Goal: Transaction & Acquisition: Book appointment/travel/reservation

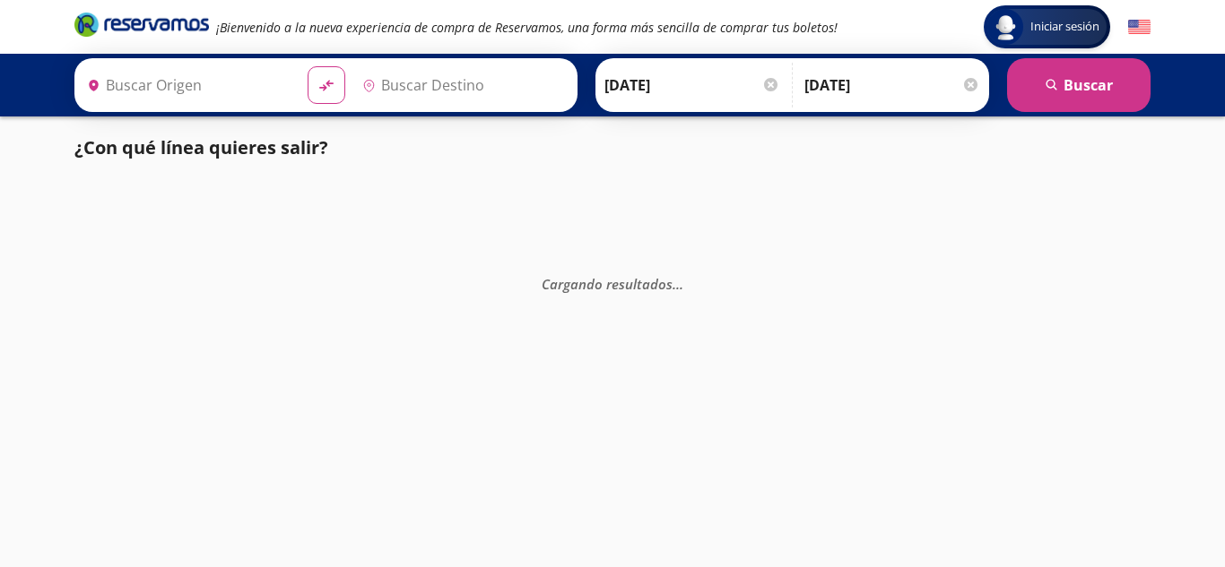
type input "Tuxpan , [GEOGRAPHIC_DATA]"
type input "[GEOGRAPHIC_DATA], [GEOGRAPHIC_DATA]"
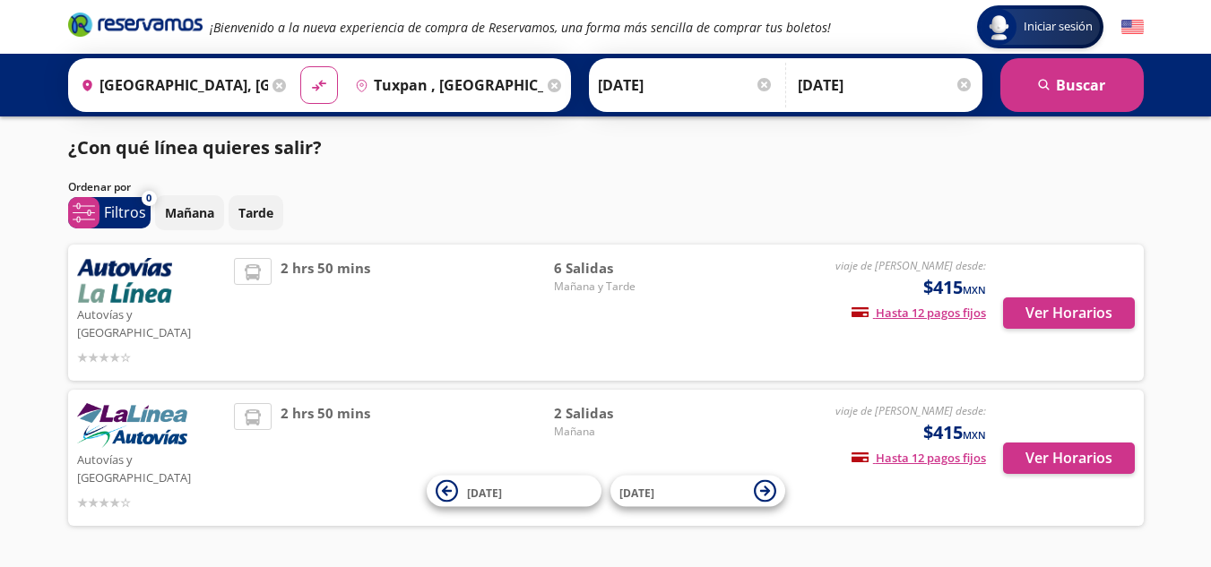
scroll to position [22, 0]
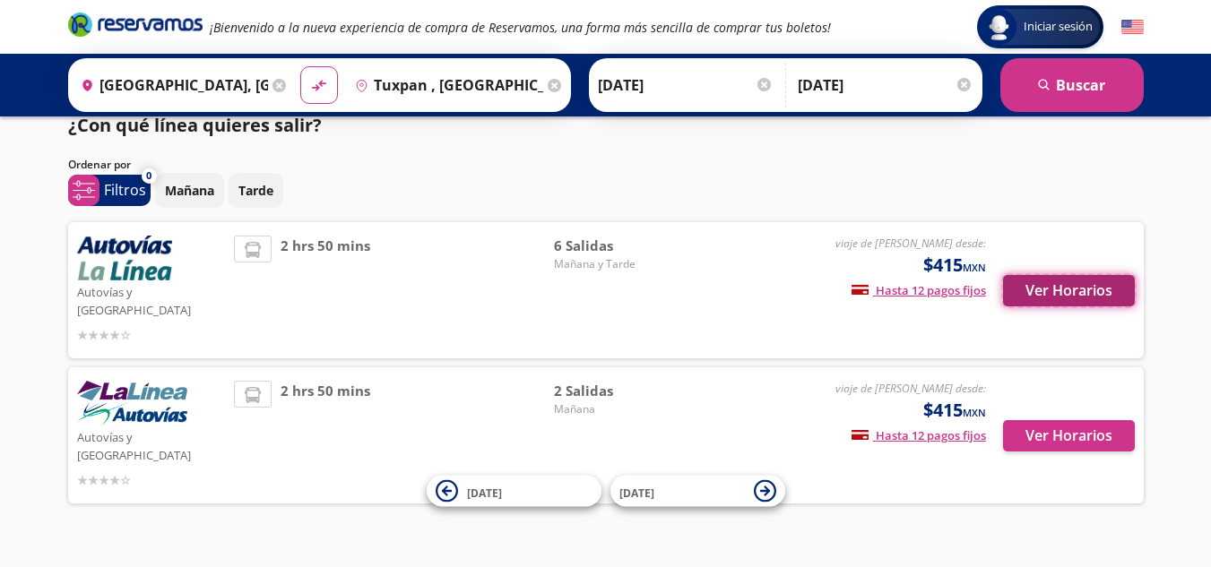
click at [1067, 283] on button "Ver Horarios" at bounding box center [1069, 290] width 132 height 31
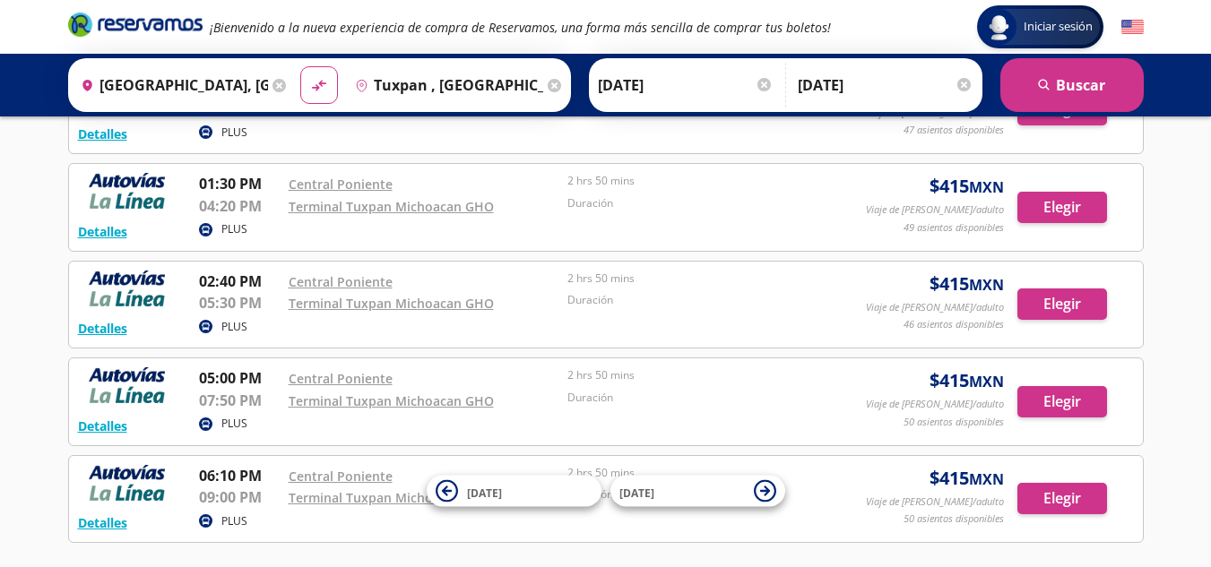
scroll to position [390, 0]
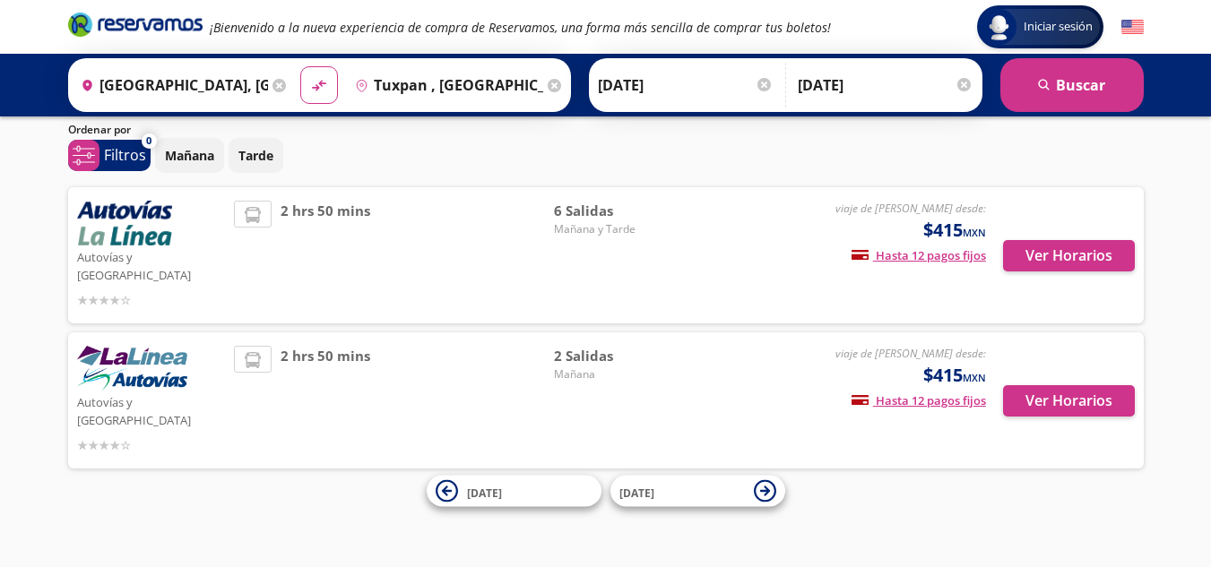
scroll to position [22, 0]
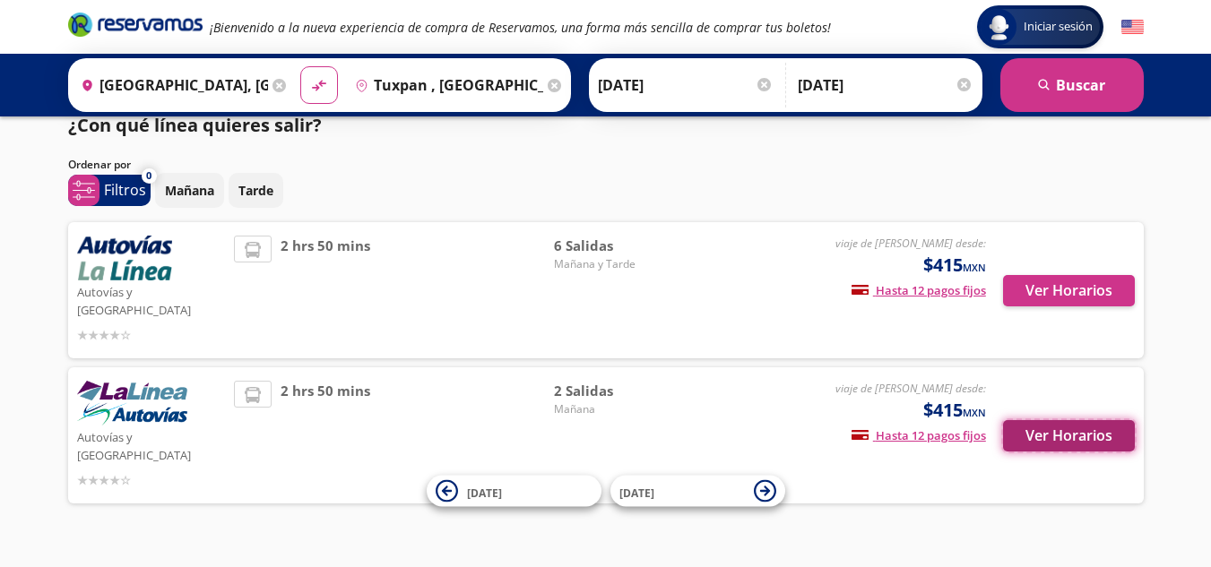
click at [1077, 420] on button "Ver Horarios" at bounding box center [1069, 435] width 132 height 31
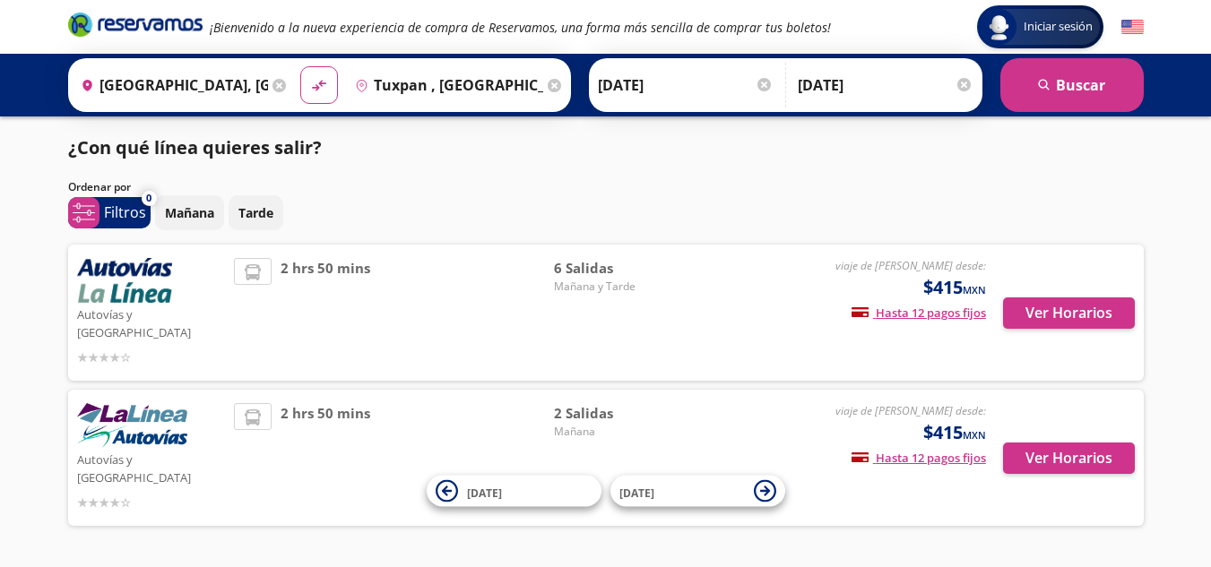
scroll to position [22, 0]
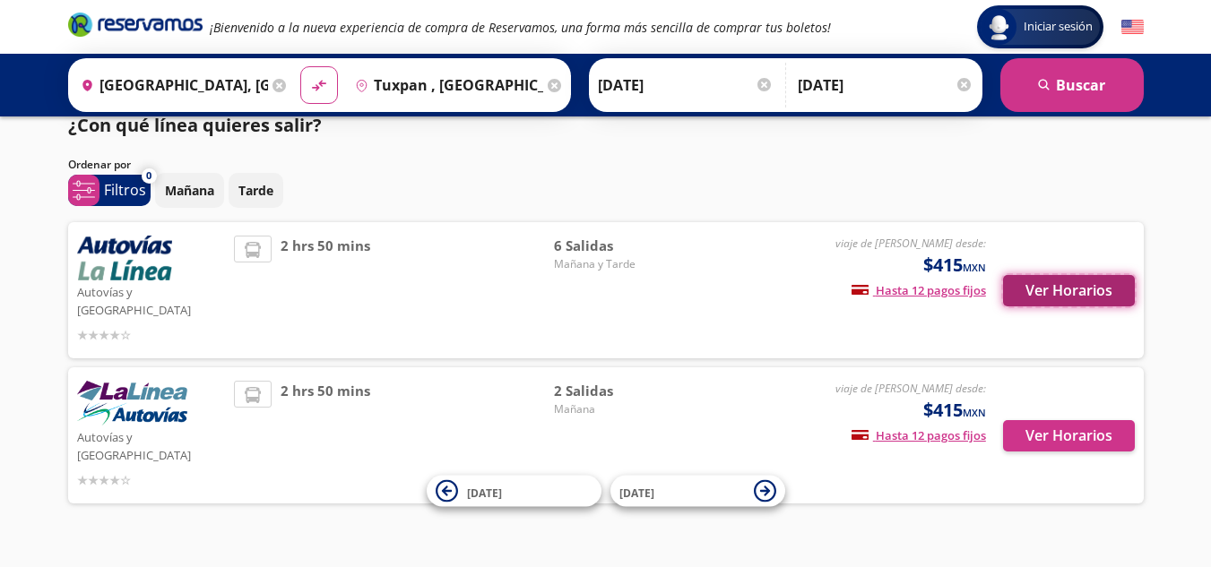
click at [1069, 275] on button "Ver Horarios" at bounding box center [1069, 290] width 132 height 31
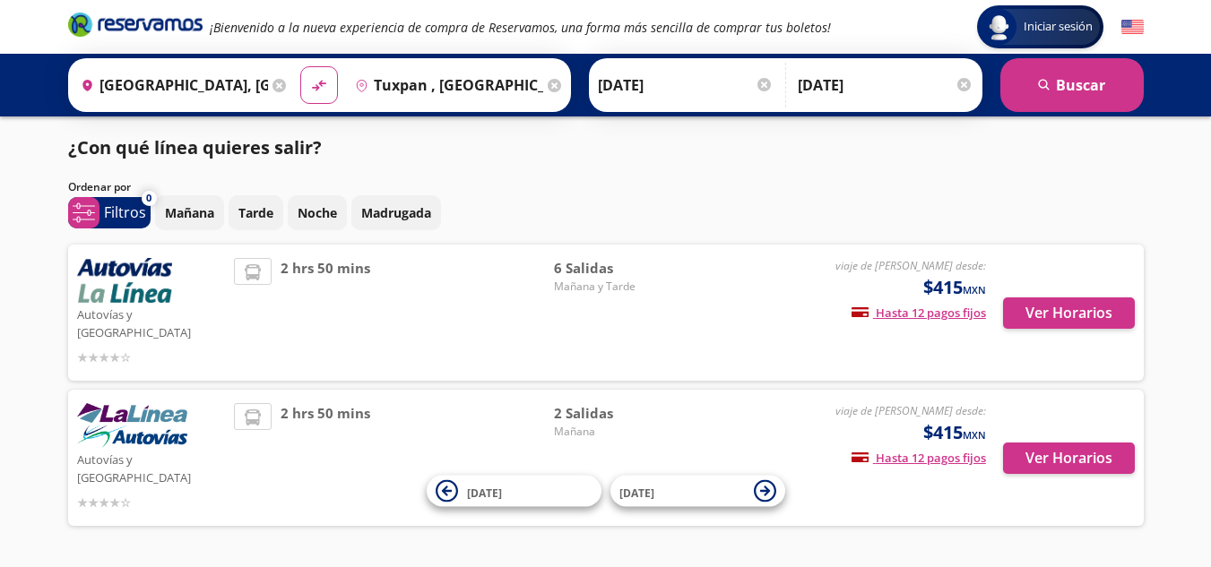
scroll to position [22, 0]
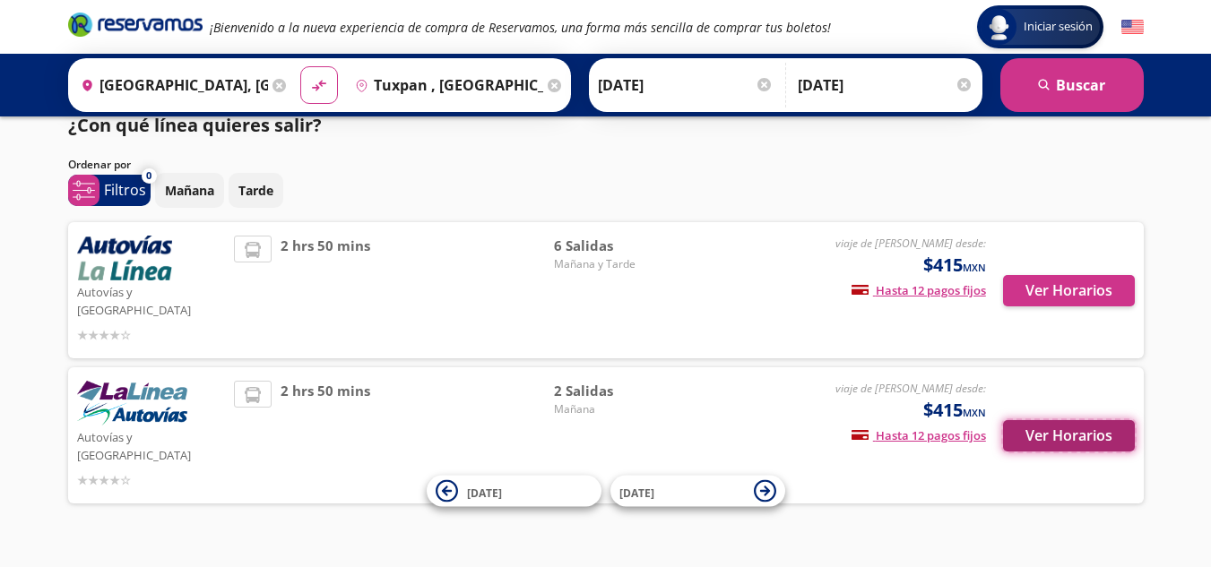
click at [1064, 420] on button "Ver Horarios" at bounding box center [1069, 435] width 132 height 31
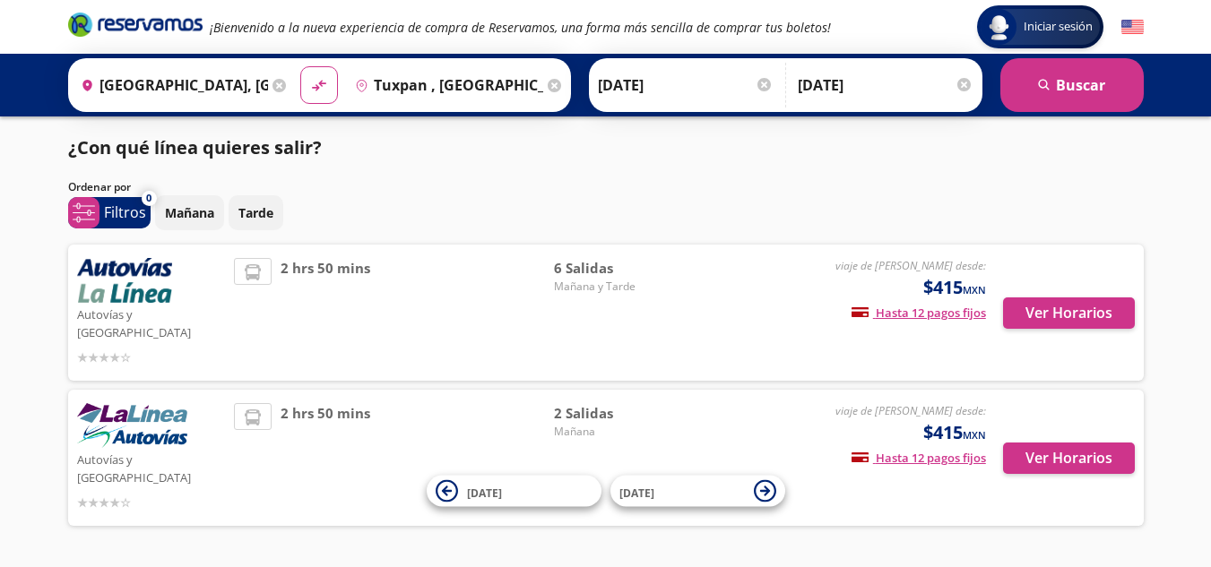
scroll to position [22, 0]
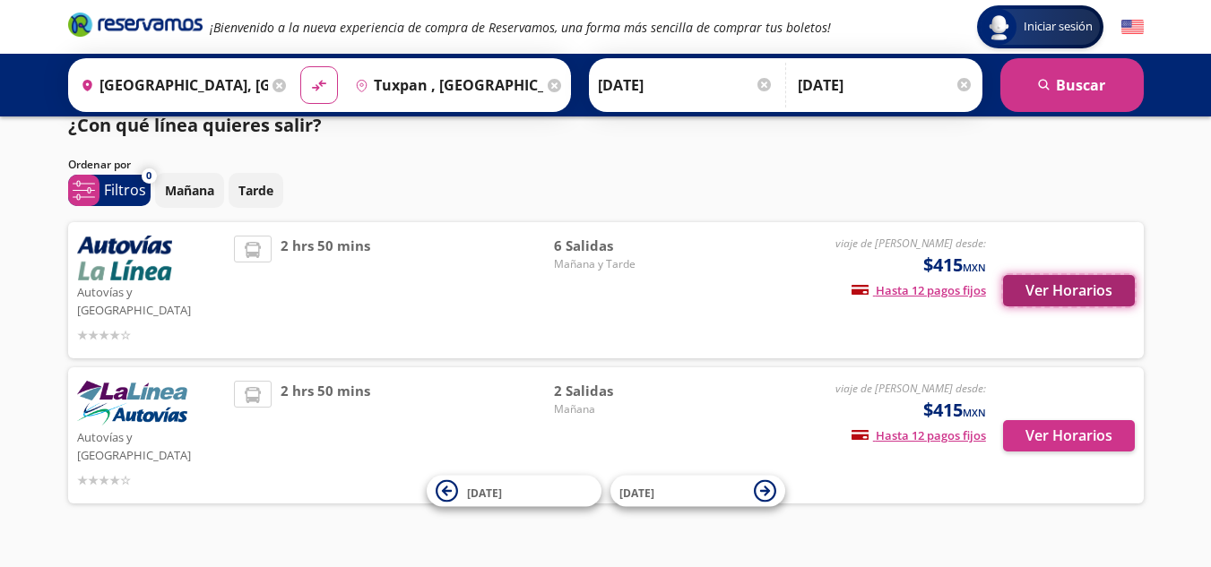
click at [1068, 278] on button "Ver Horarios" at bounding box center [1069, 290] width 132 height 31
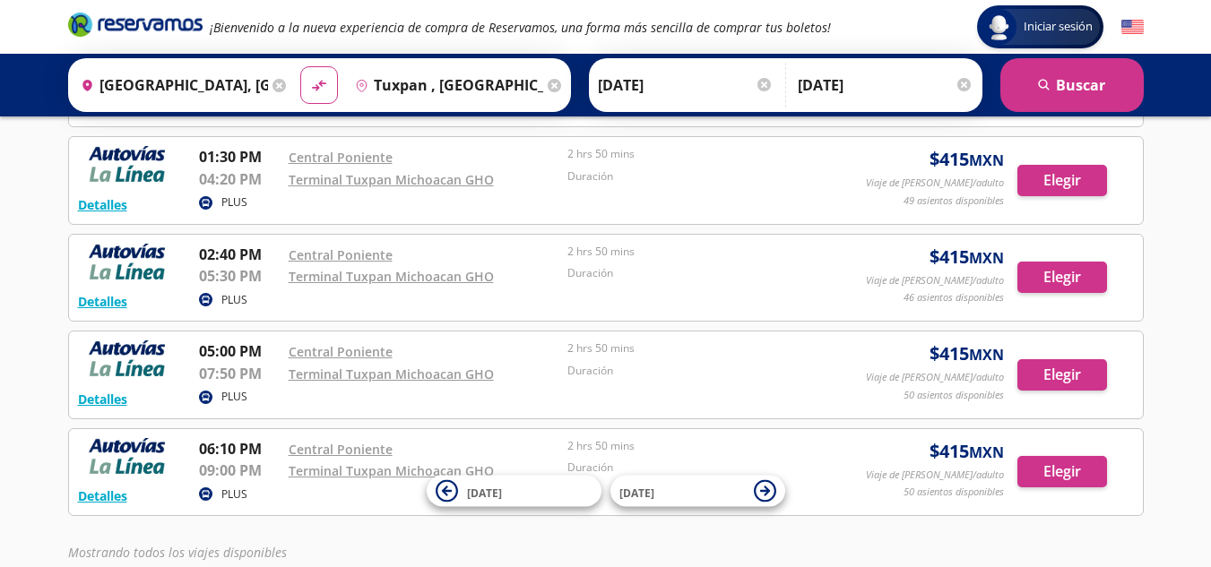
scroll to position [273, 0]
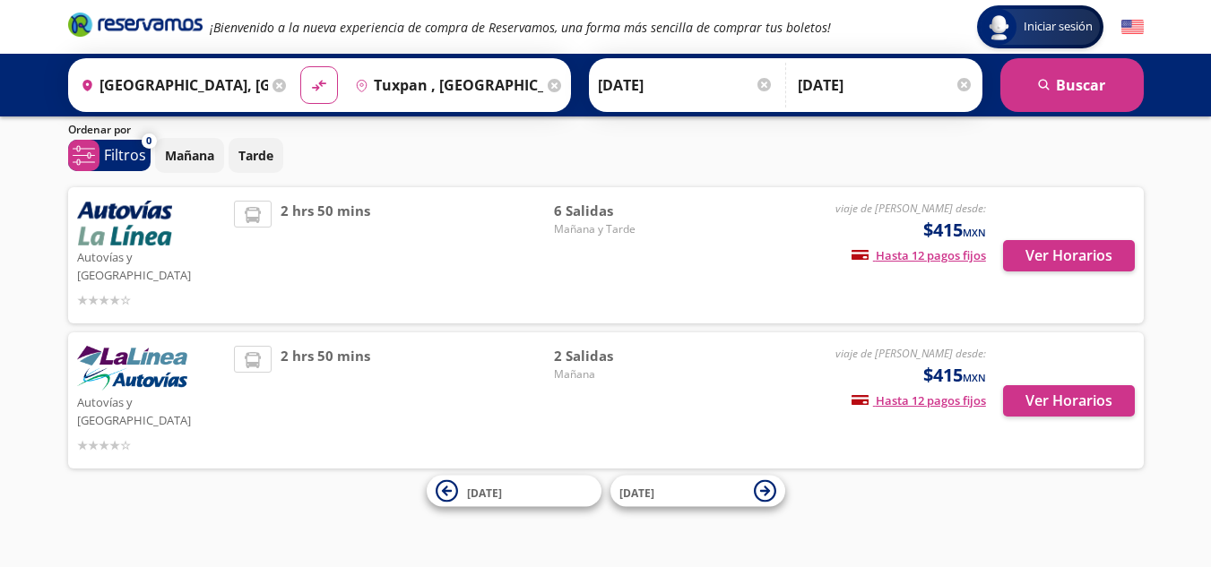
scroll to position [22, 0]
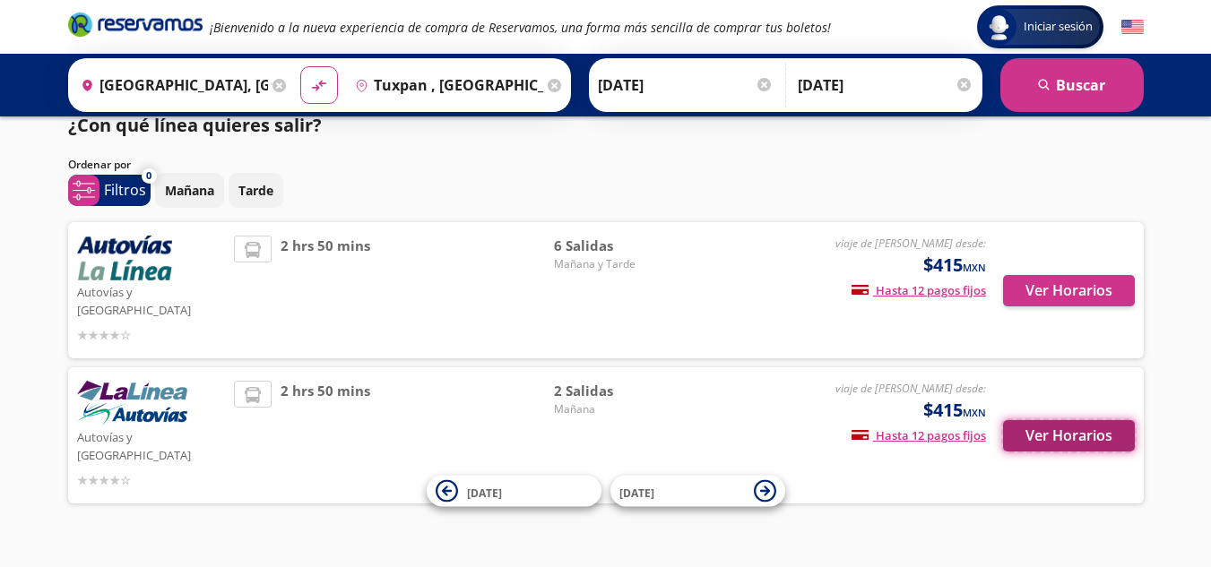
click at [1085, 420] on button "Ver Horarios" at bounding box center [1069, 435] width 132 height 31
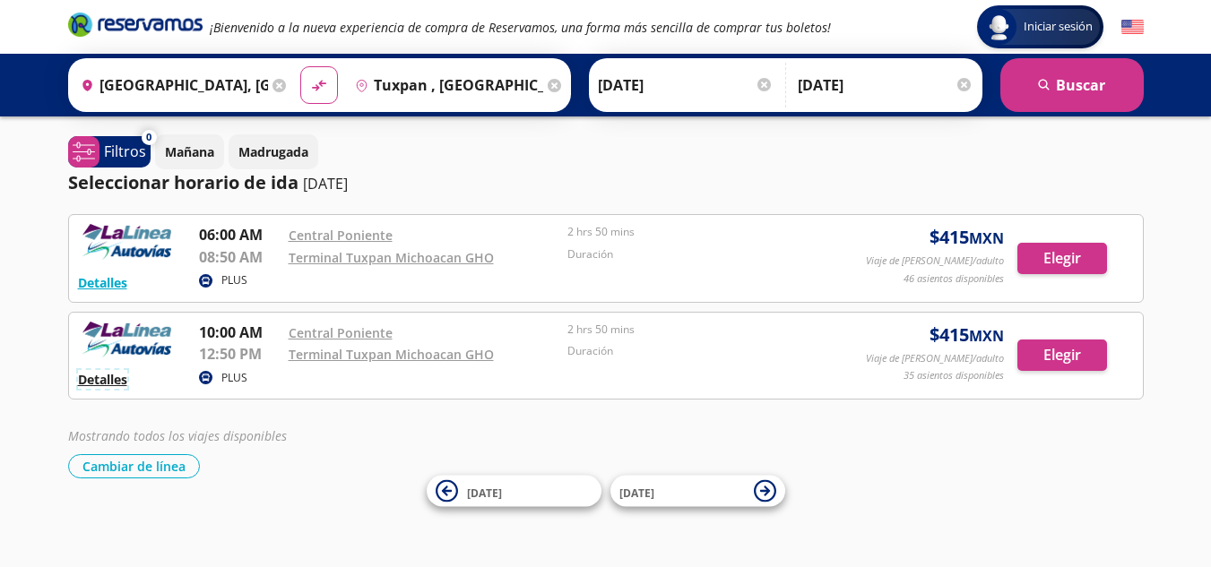
click at [101, 382] on button "Detalles" at bounding box center [102, 379] width 49 height 19
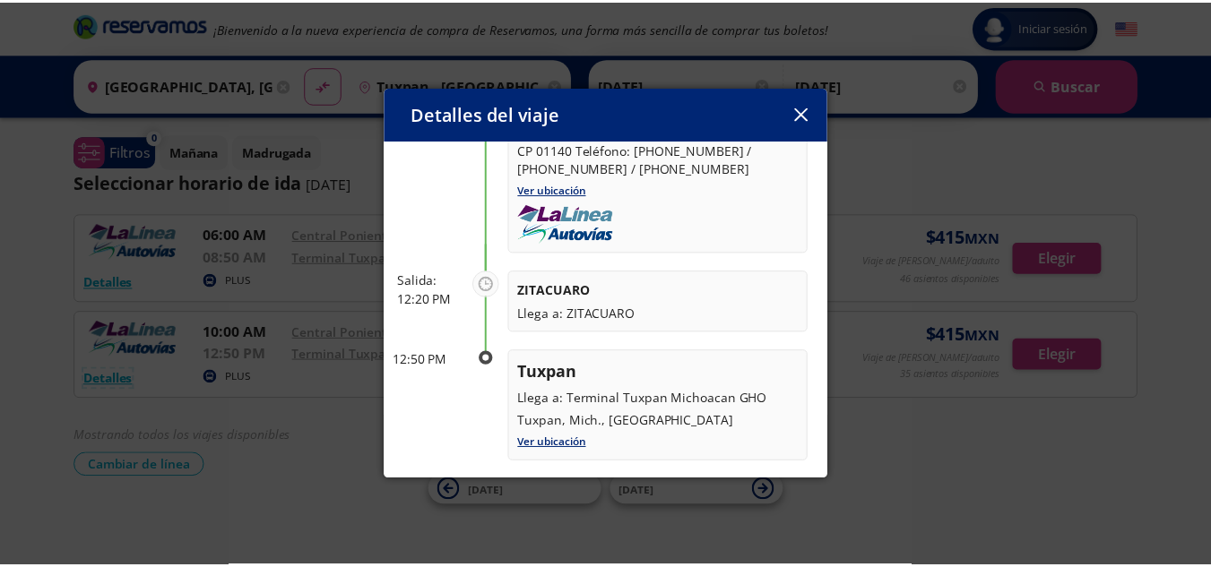
scroll to position [203, 0]
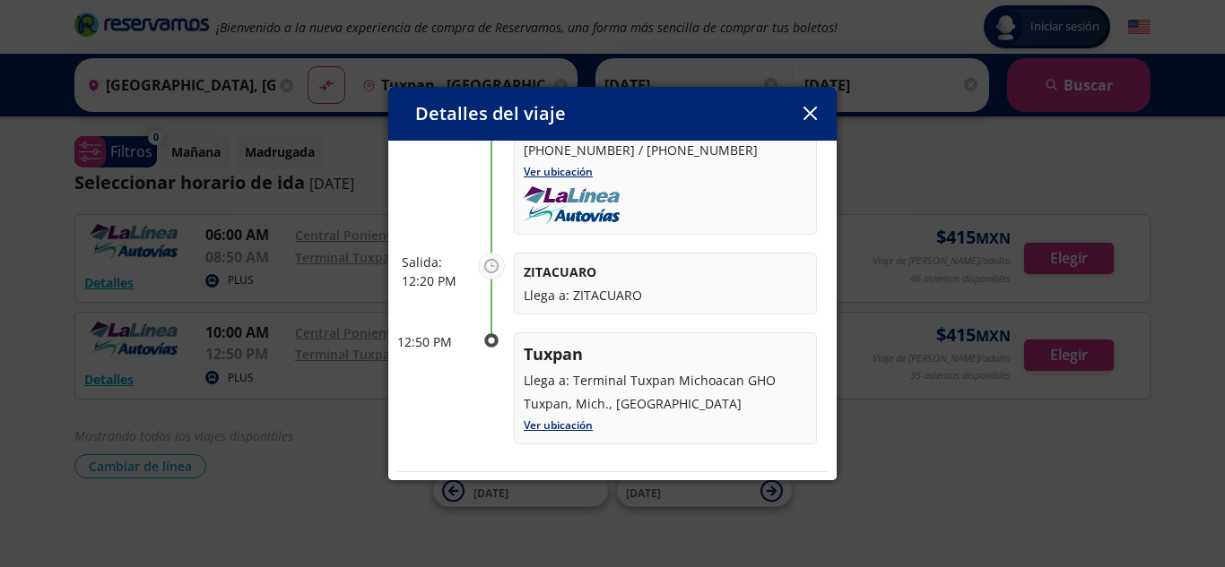
click at [809, 116] on icon "button" at bounding box center [809, 113] width 13 height 13
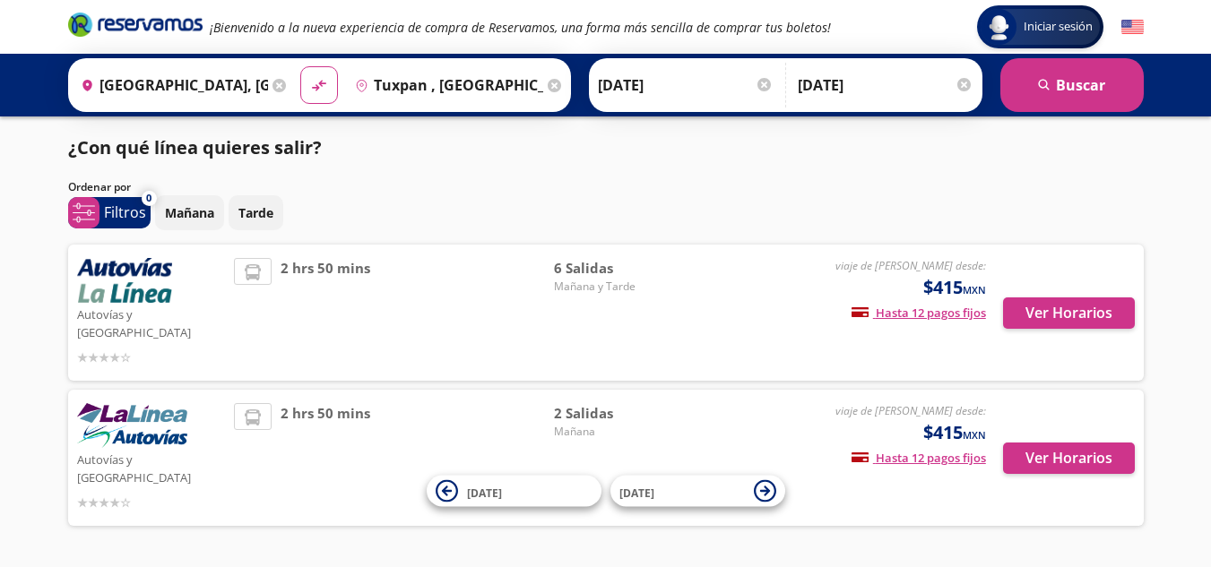
scroll to position [22, 0]
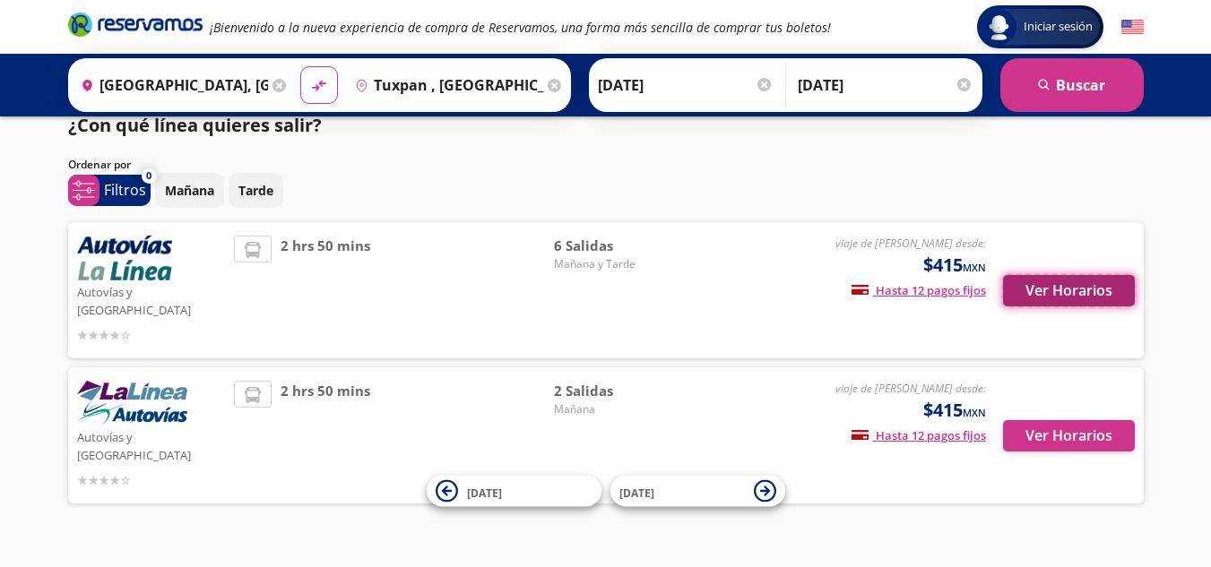
click at [1066, 275] on button "Ver Horarios" at bounding box center [1069, 290] width 132 height 31
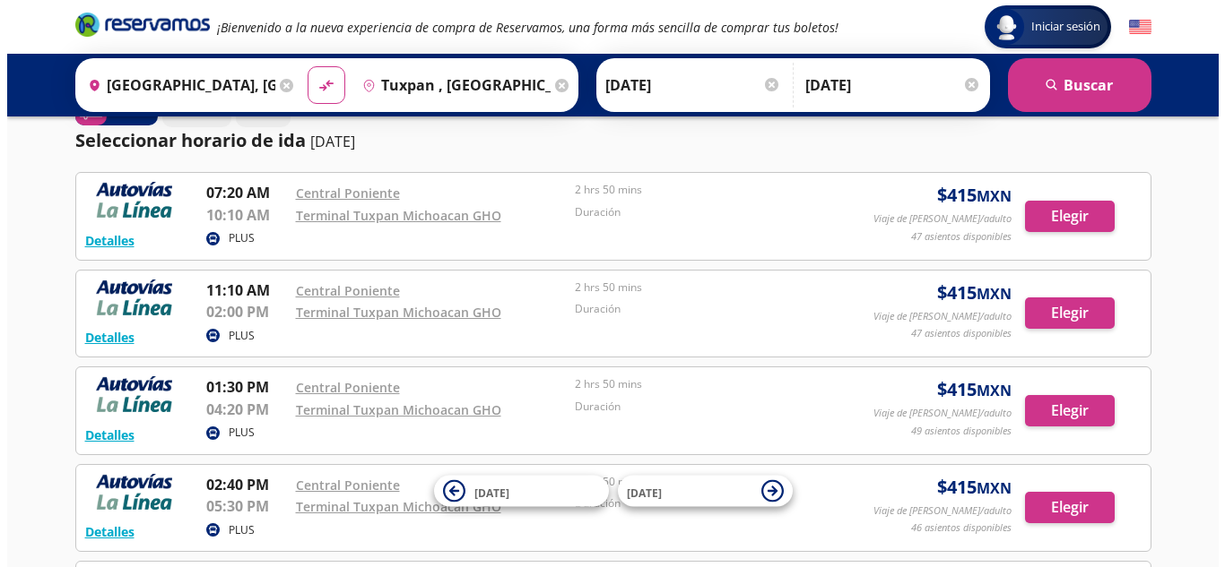
scroll to position [43, 0]
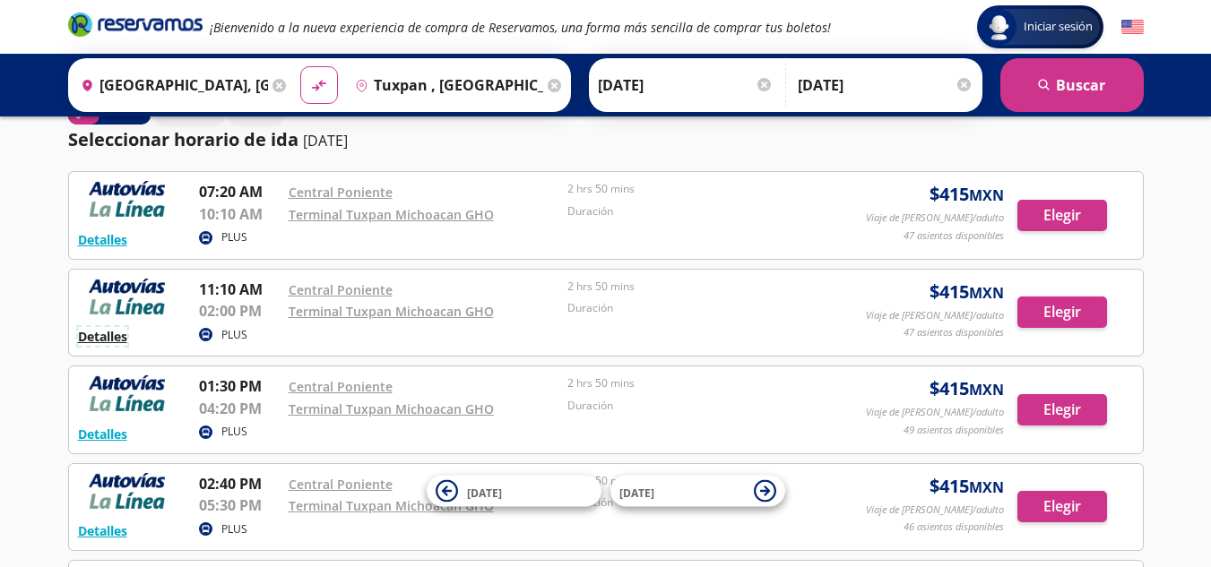
click at [108, 333] on button "Detalles" at bounding box center [102, 336] width 49 height 19
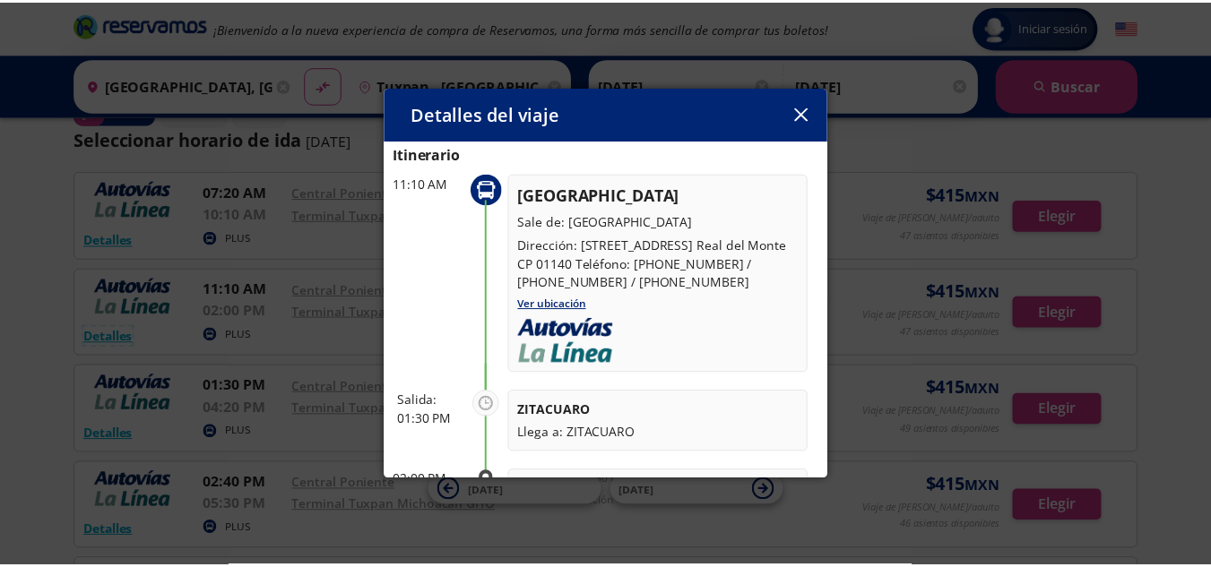
scroll to position [0, 0]
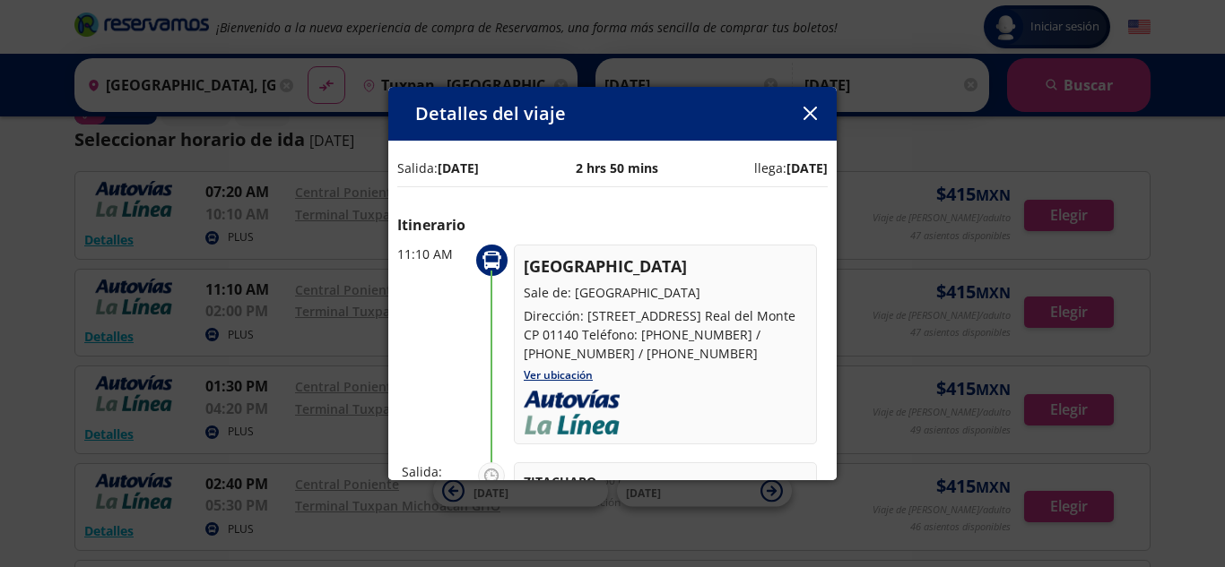
click at [815, 107] on icon "button" at bounding box center [809, 113] width 13 height 13
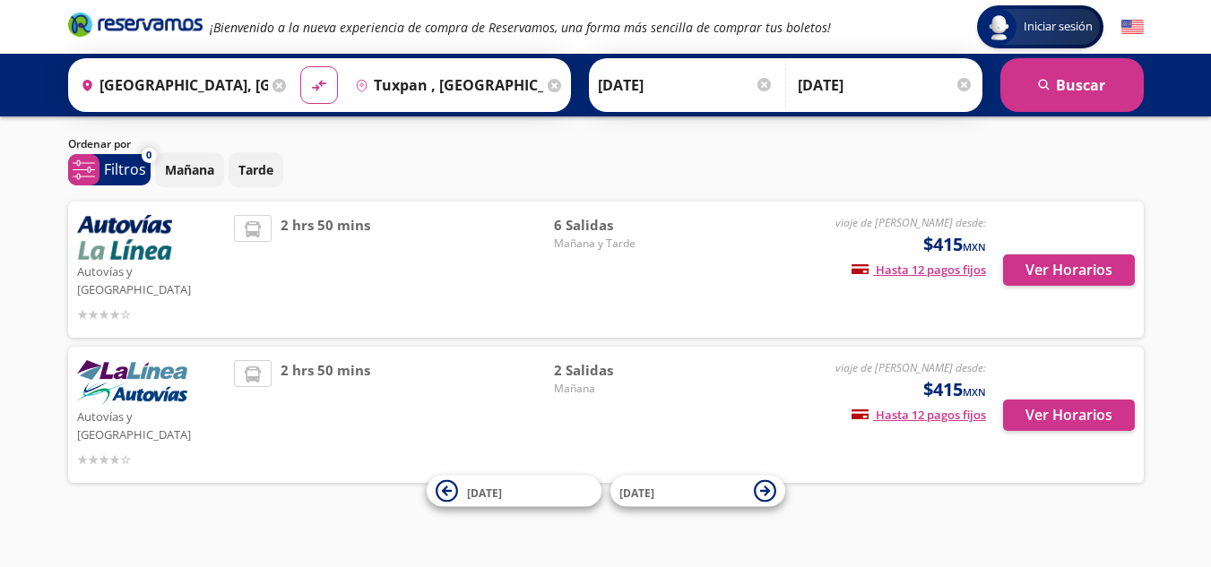
scroll to position [22, 0]
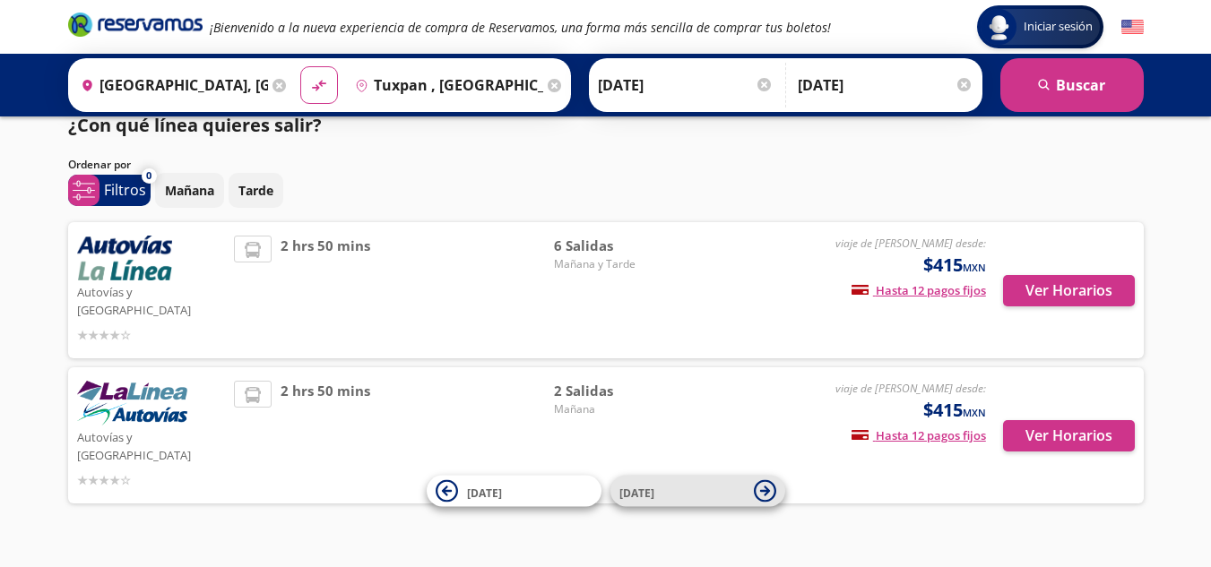
click at [664, 501] on span "[DATE]" at bounding box center [681, 491] width 125 height 22
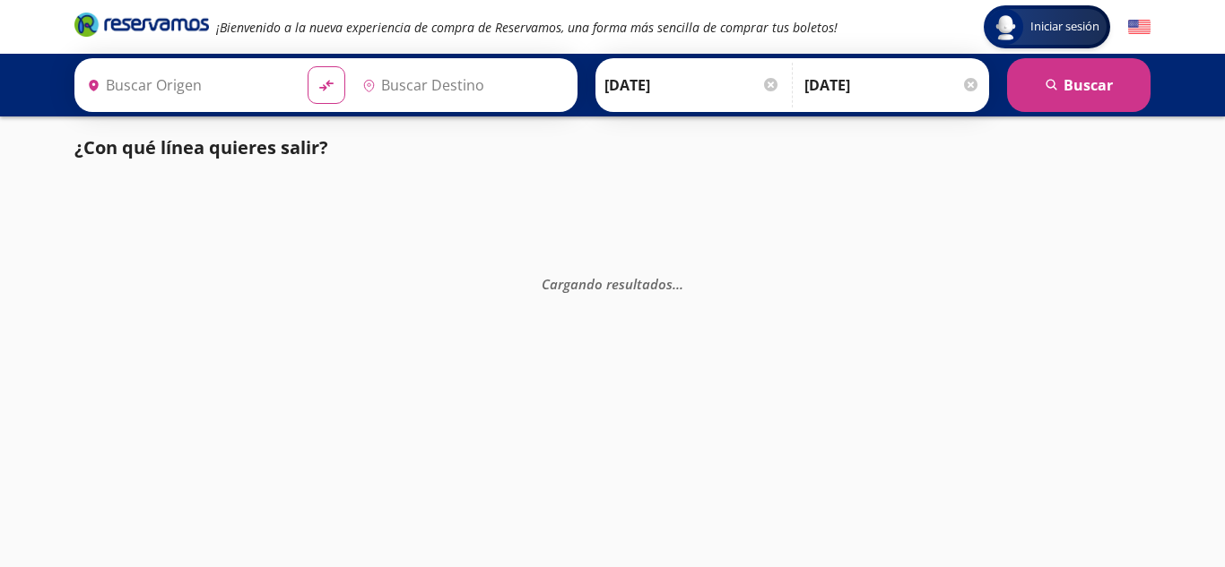
type input "Tuxpan , [GEOGRAPHIC_DATA]"
type input "[GEOGRAPHIC_DATA], [GEOGRAPHIC_DATA]"
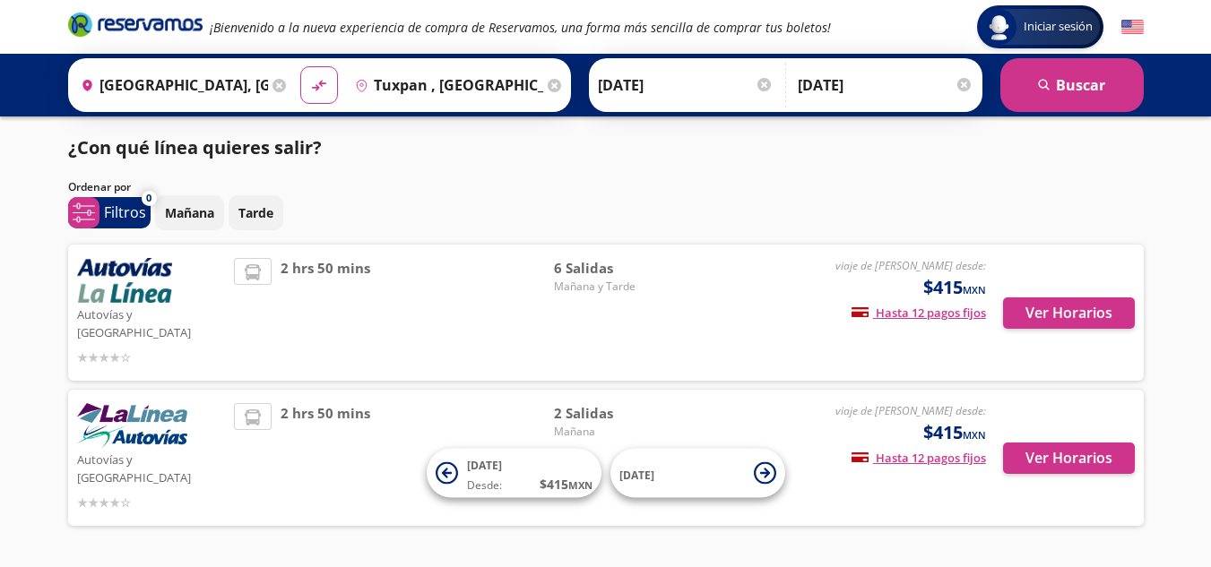
scroll to position [22, 0]
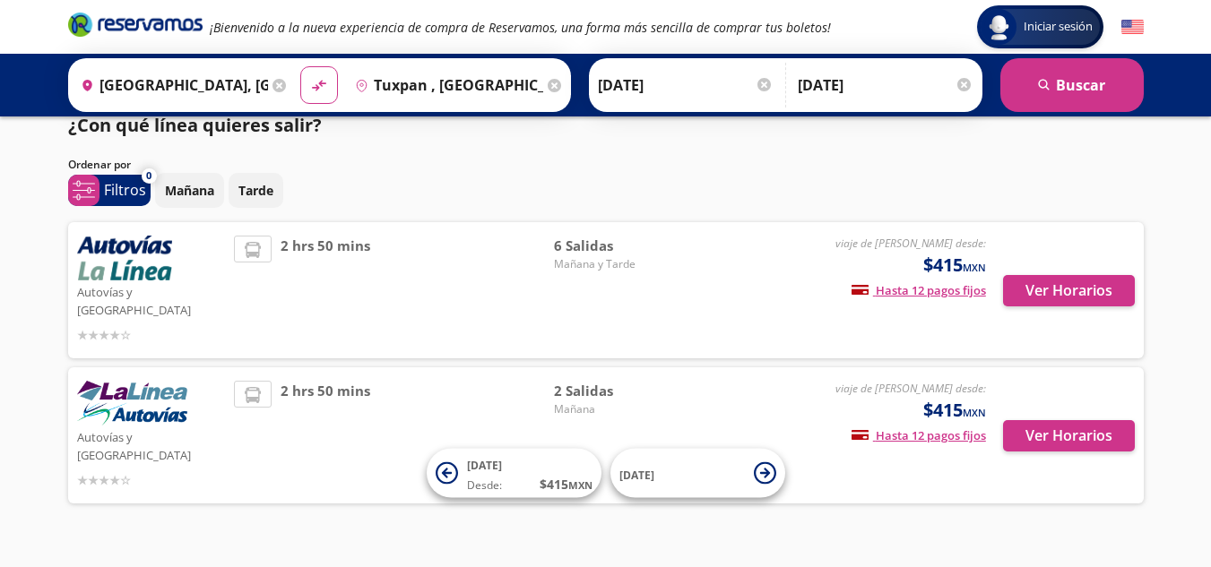
click at [968, 83] on div at bounding box center [963, 84] width 13 height 13
click at [786, 82] on div "Ida [DATE] Elige tu fecha de ida [DATE] Lun Mar Mié Jue Vie Sáb Dom 29 30 1 2 3…" at bounding box center [701, 85] width 185 height 45
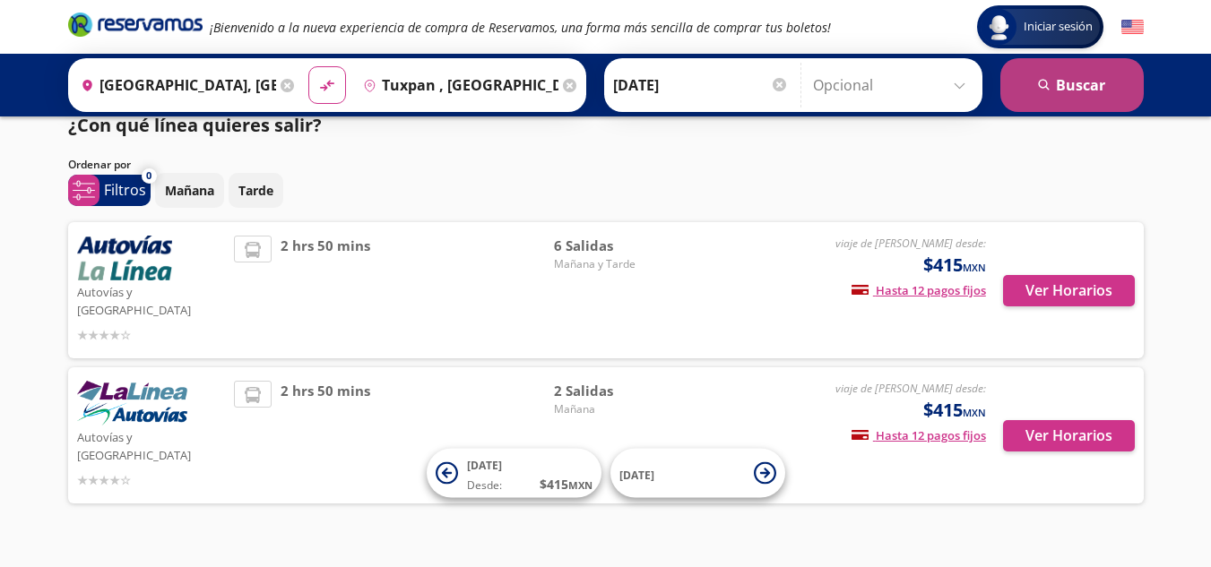
click at [1043, 103] on button "search [GEOGRAPHIC_DATA]" at bounding box center [1071, 85] width 143 height 54
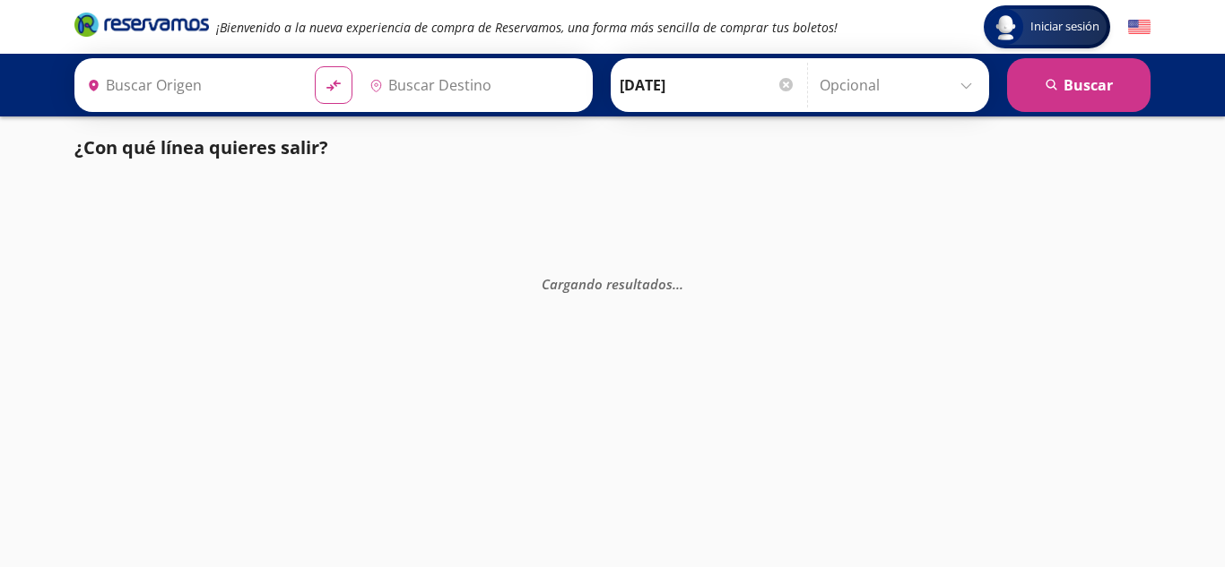
type input "Tuxpan , [GEOGRAPHIC_DATA]"
type input "[GEOGRAPHIC_DATA], [GEOGRAPHIC_DATA]"
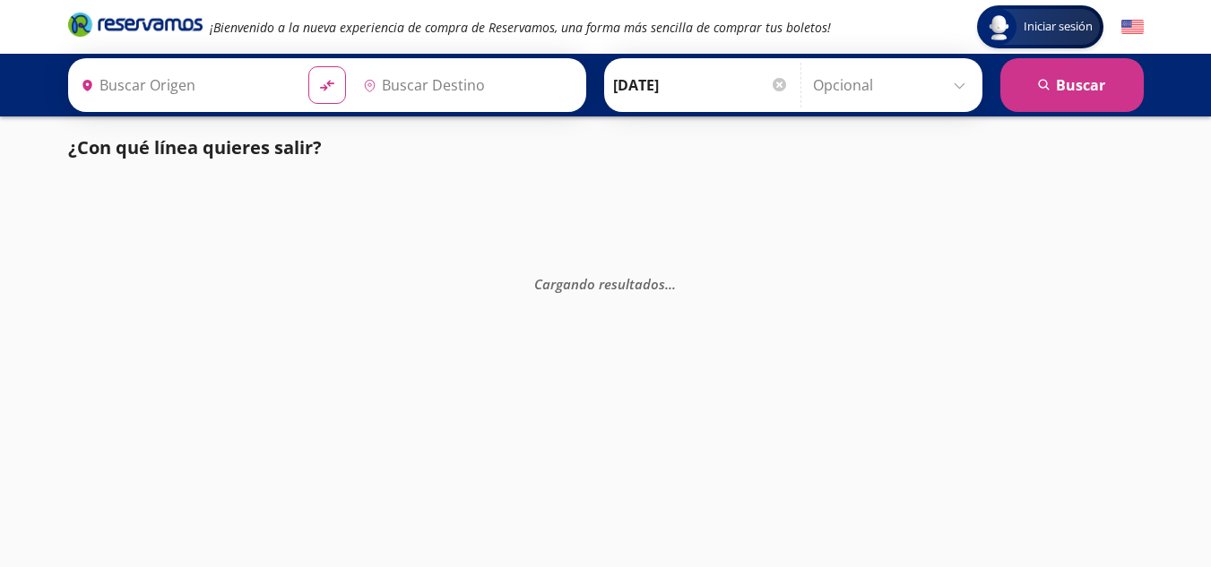
type input "[GEOGRAPHIC_DATA], [GEOGRAPHIC_DATA]"
type input "Tuxpan , [GEOGRAPHIC_DATA]"
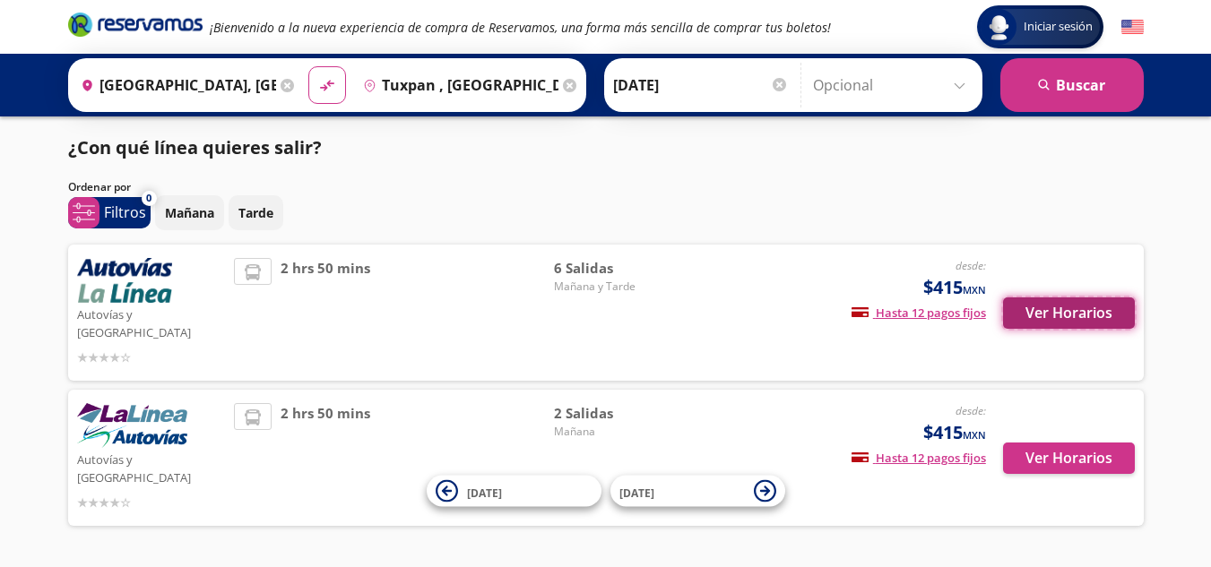
click at [1049, 299] on button "Ver Horarios" at bounding box center [1069, 313] width 132 height 31
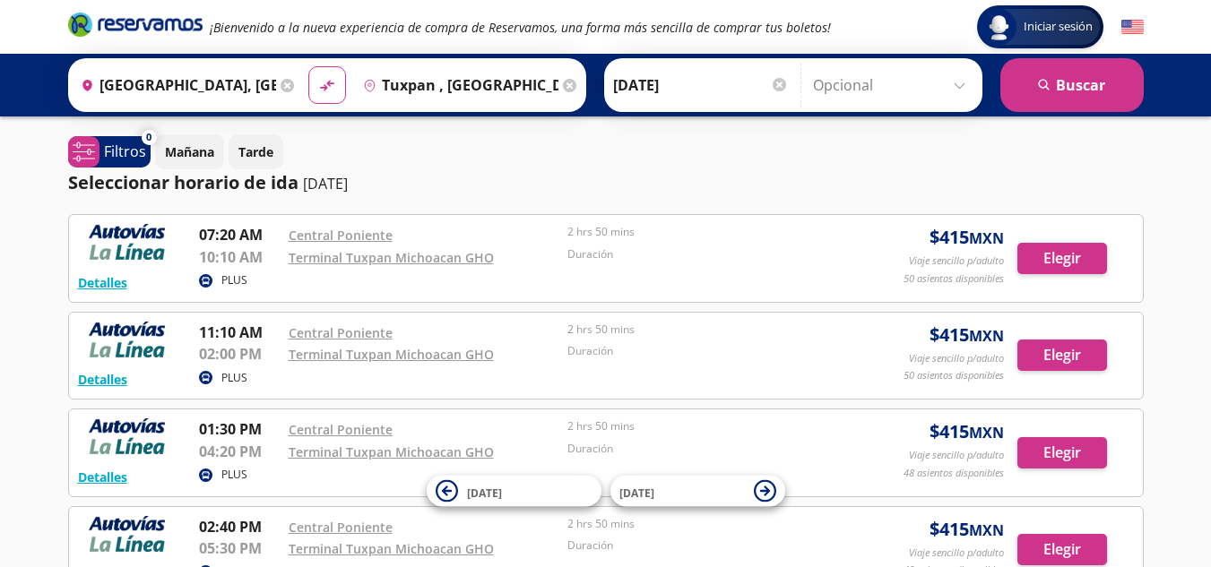
click at [110, 28] on icon "Brand Logo" at bounding box center [135, 24] width 134 height 27
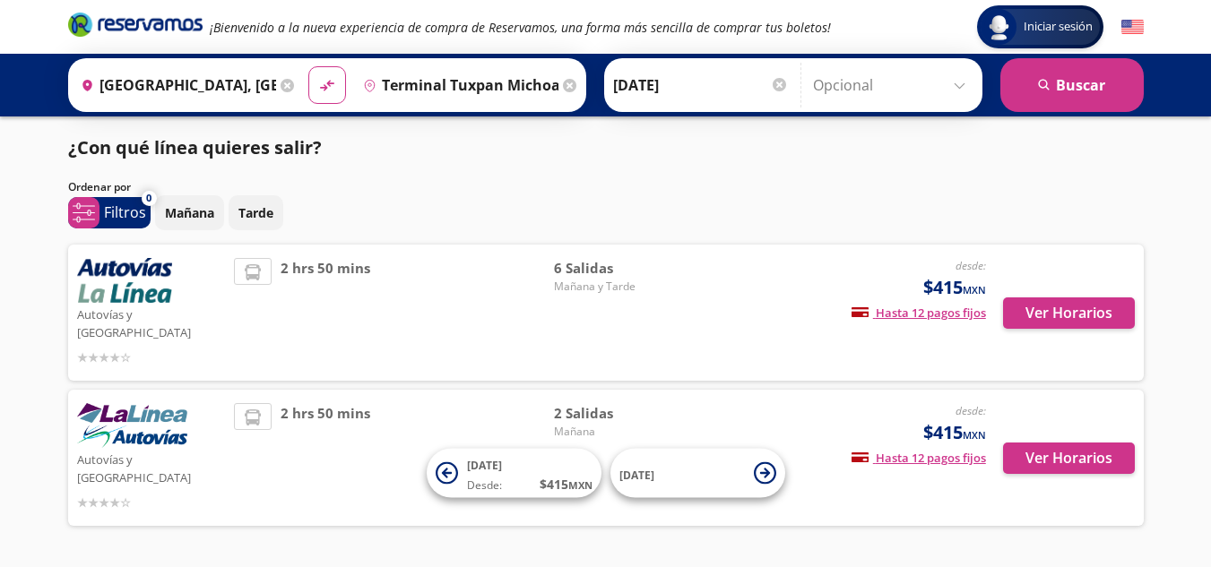
scroll to position [22, 0]
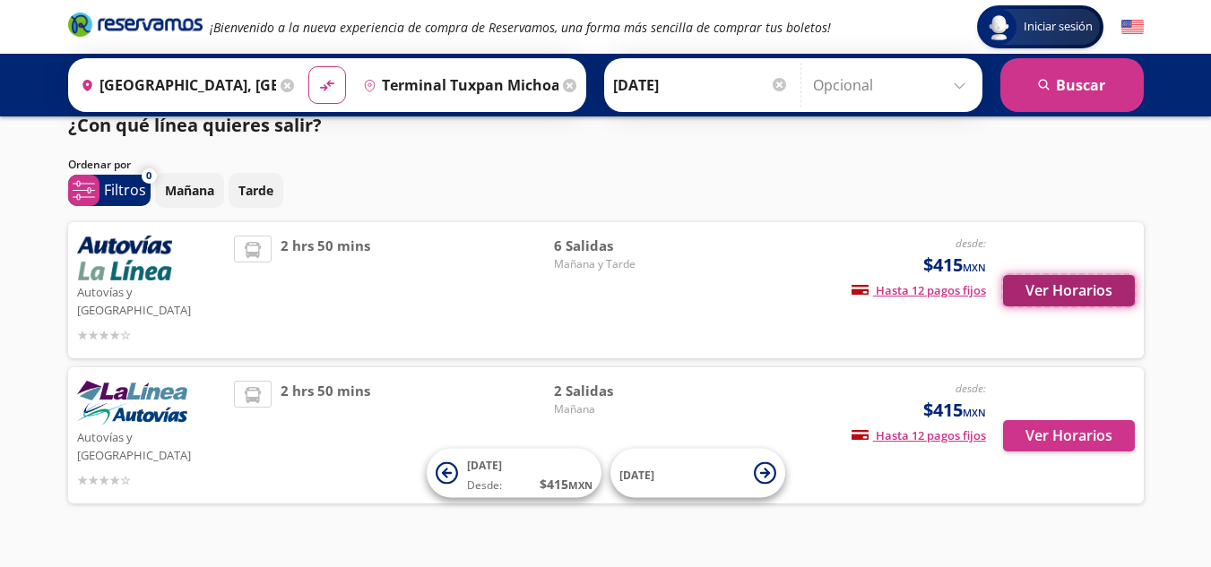
click at [1083, 281] on button "Ver Horarios" at bounding box center [1069, 290] width 132 height 31
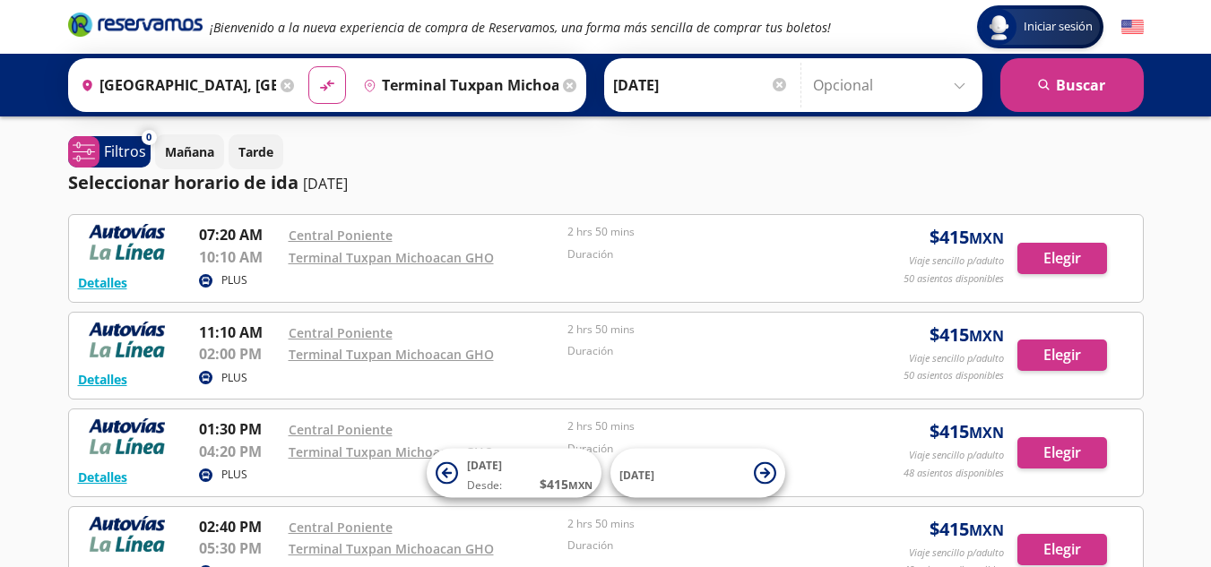
click at [584, 303] on div "Detalles PLUS 07:20 AM Central Poniente 10:10 AM Terminal Tuxpan Michoacan GHO …" at bounding box center [606, 501] width 1076 height 575
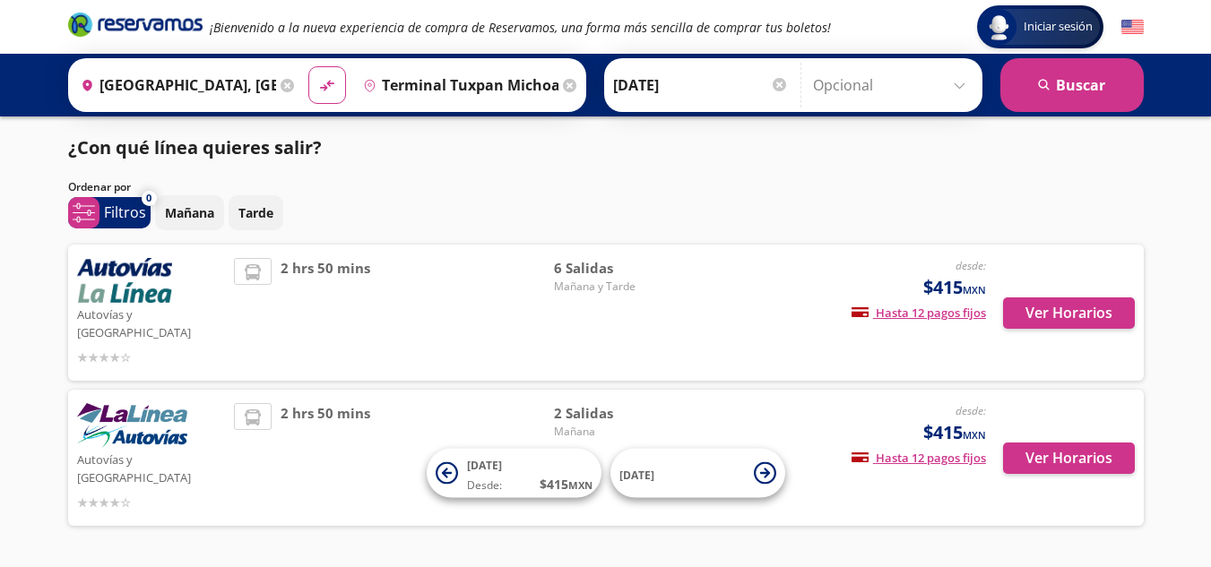
scroll to position [22, 0]
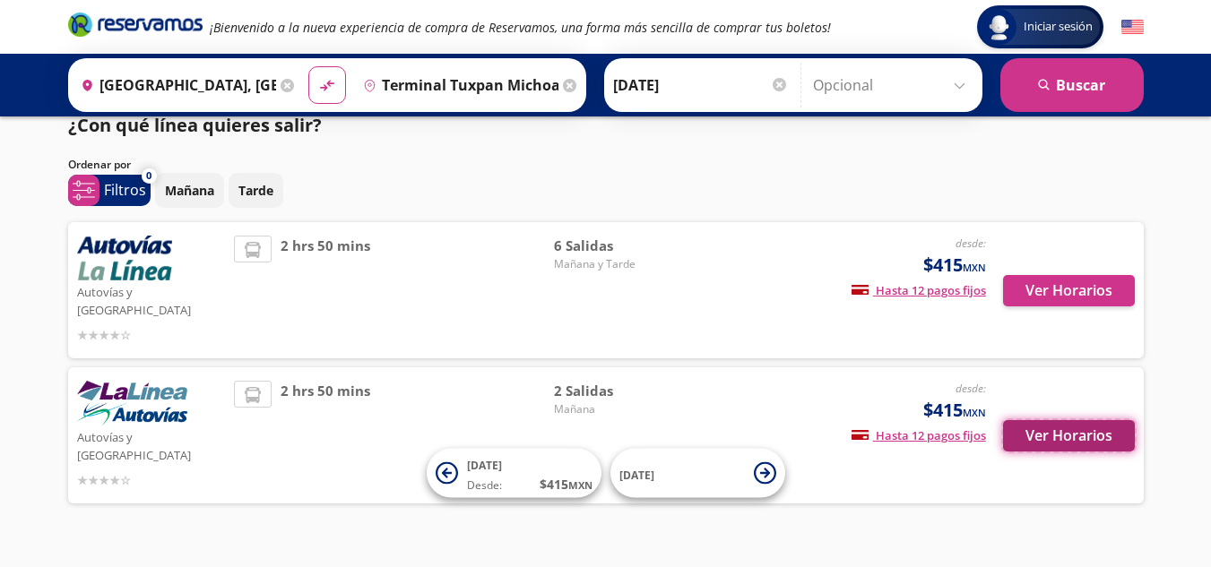
click at [1091, 420] on button "Ver Horarios" at bounding box center [1069, 435] width 132 height 31
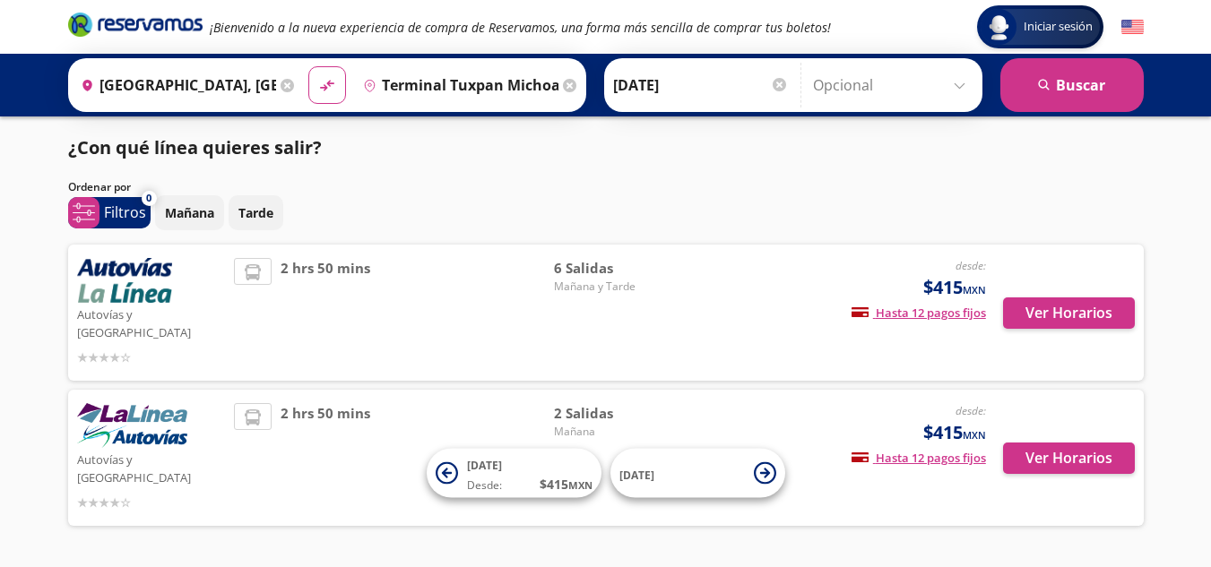
scroll to position [22, 0]
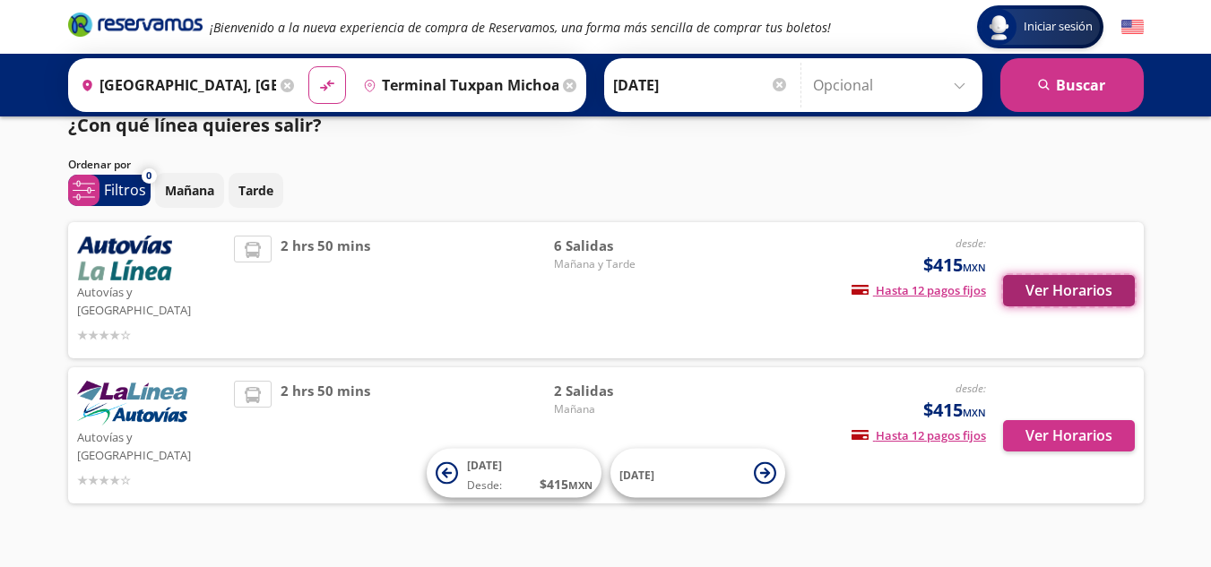
click at [1072, 275] on button "Ver Horarios" at bounding box center [1069, 290] width 132 height 31
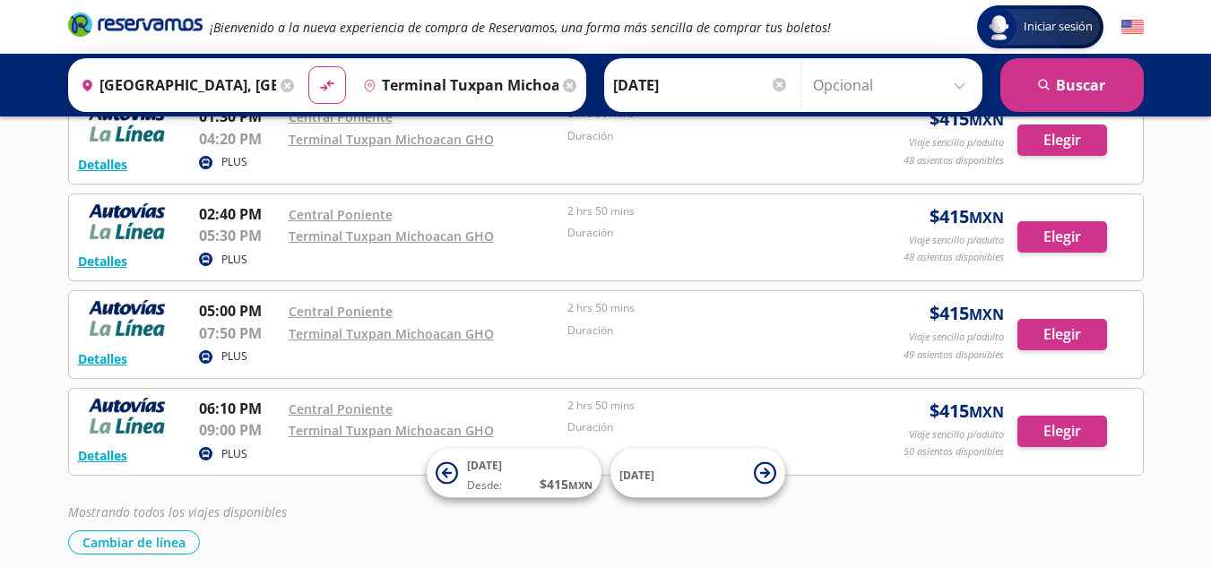
scroll to position [340, 0]
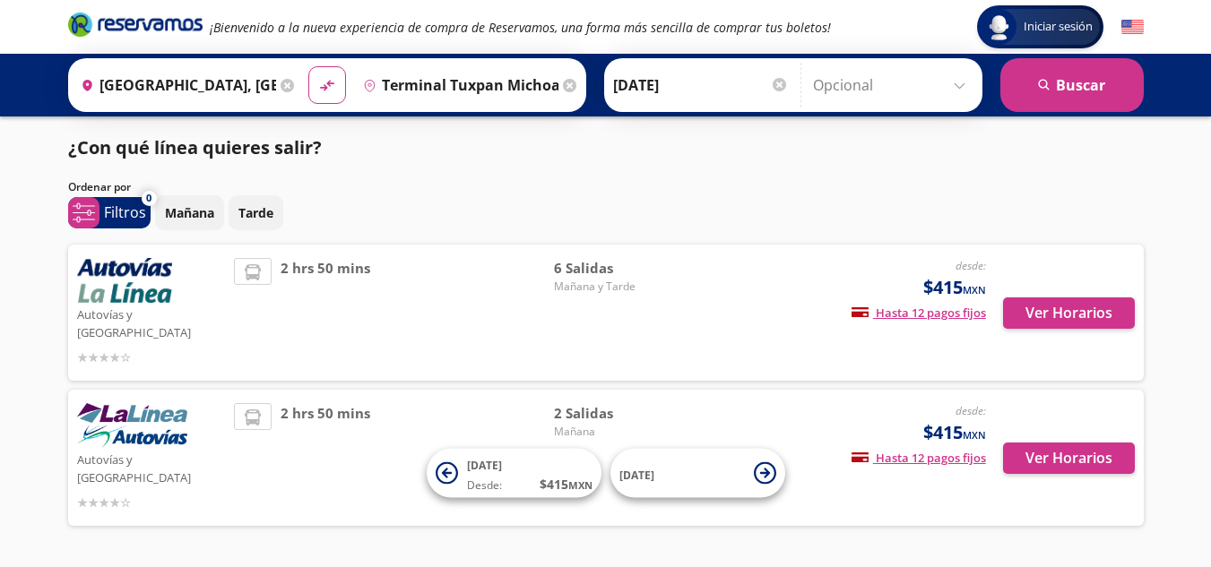
click at [1014, 209] on div "Mañana Tarde" at bounding box center [649, 212] width 989 height 35
